Goal: Task Accomplishment & Management: Manage account settings

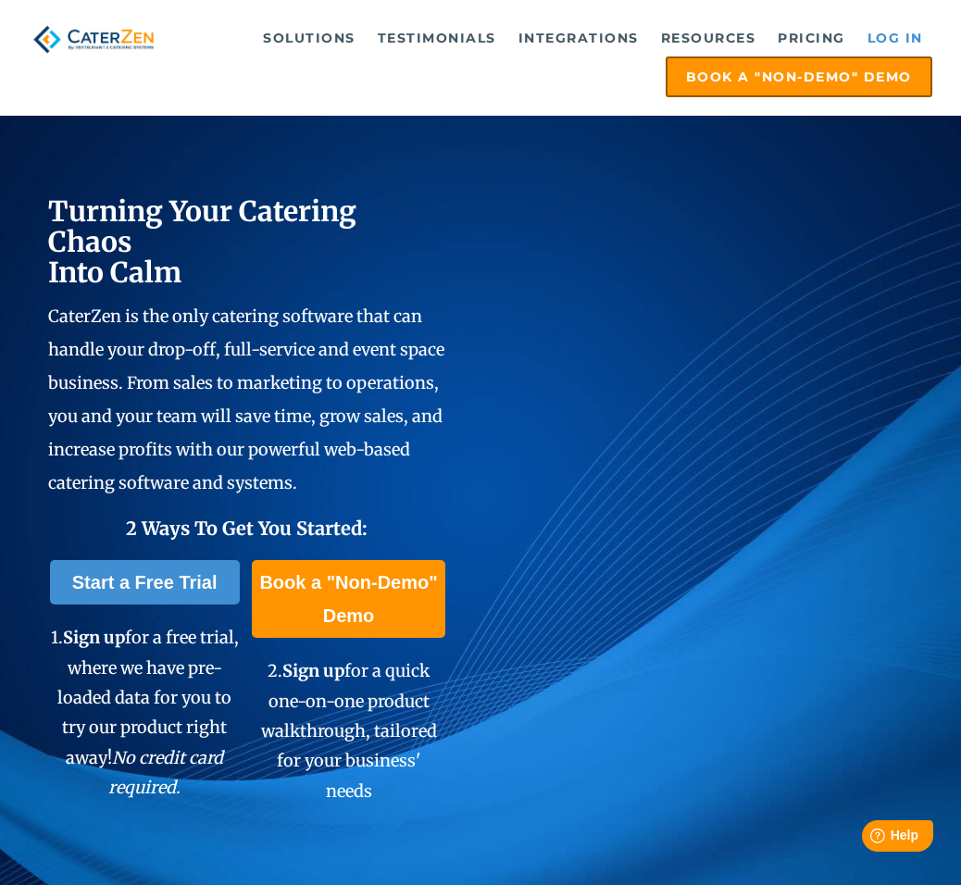
click at [895, 31] on link "Log in" at bounding box center [895, 37] width 74 height 37
click at [908, 30] on link "Log in" at bounding box center [895, 37] width 74 height 37
click at [881, 34] on link "Log in" at bounding box center [895, 37] width 74 height 37
